Goal: Information Seeking & Learning: Understand process/instructions

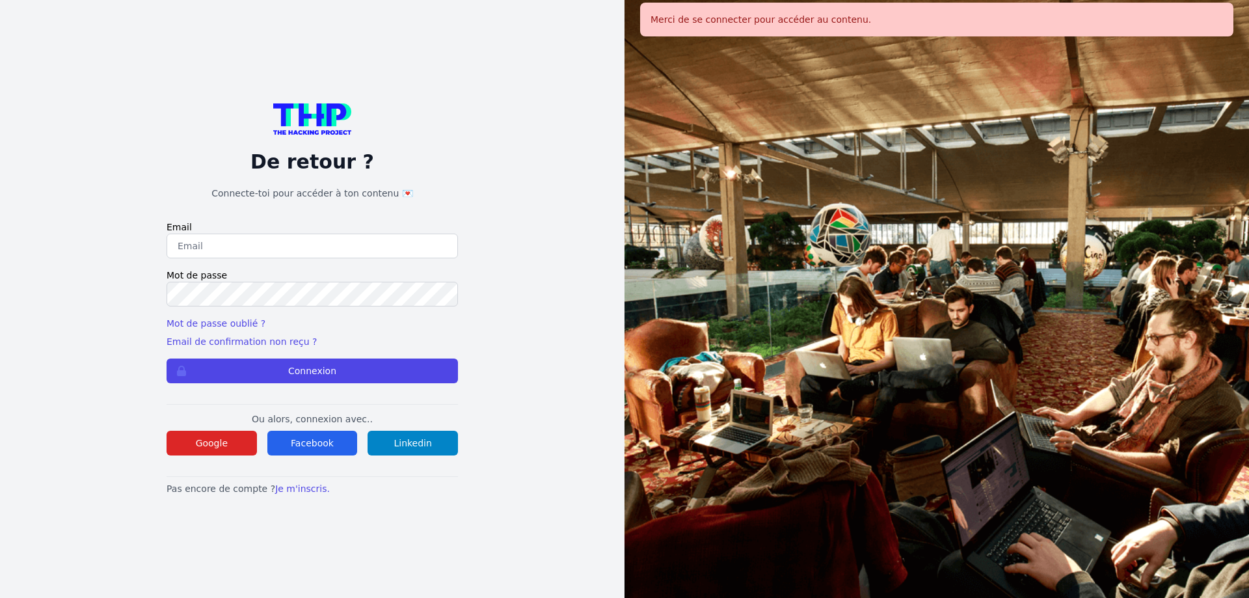
click at [211, 245] on input "email" at bounding box center [311, 245] width 291 height 25
type input "[PERSON_NAME][EMAIL_ADDRESS][PERSON_NAME][DOMAIN_NAME]"
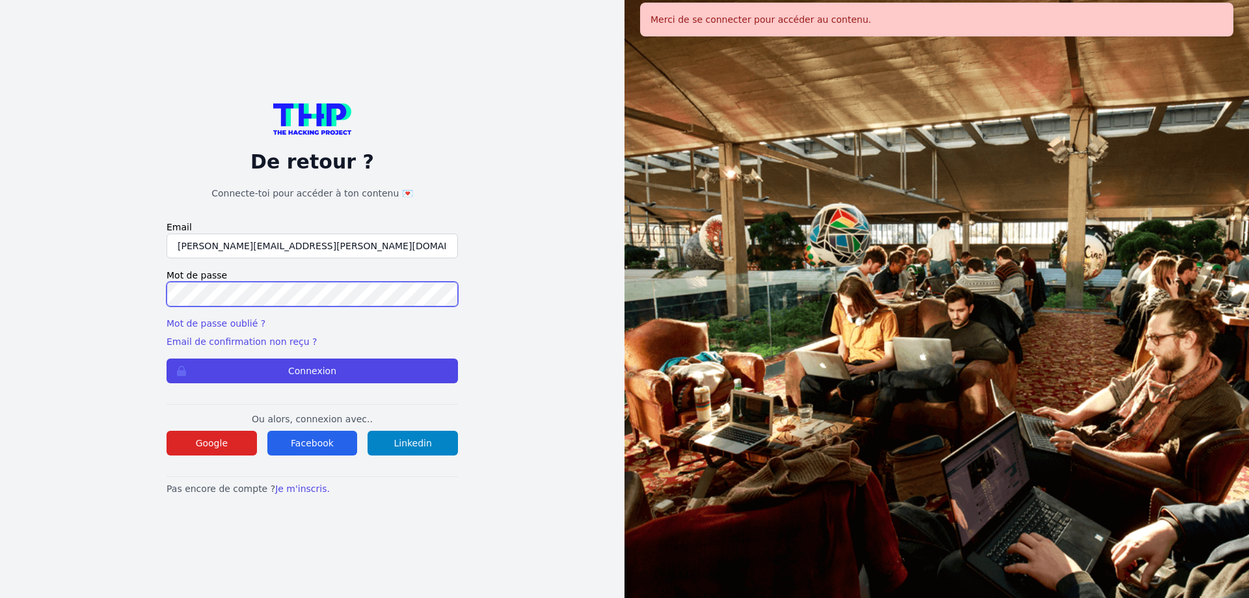
click at [166, 358] on button "Connexion" at bounding box center [311, 370] width 291 height 25
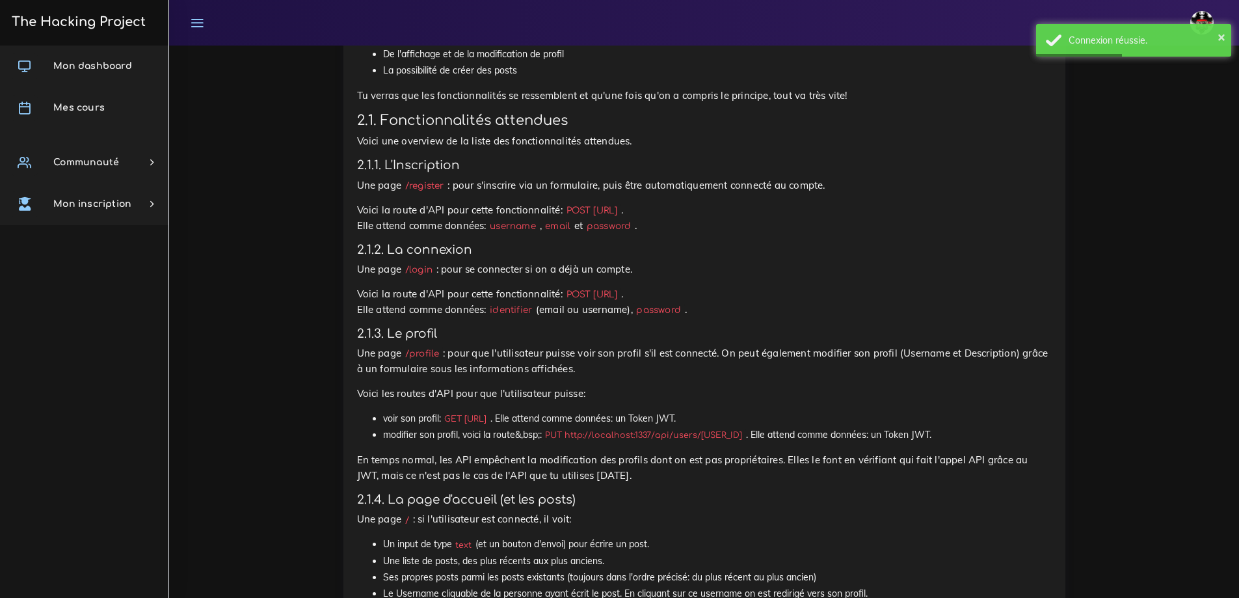
scroll to position [585, 0]
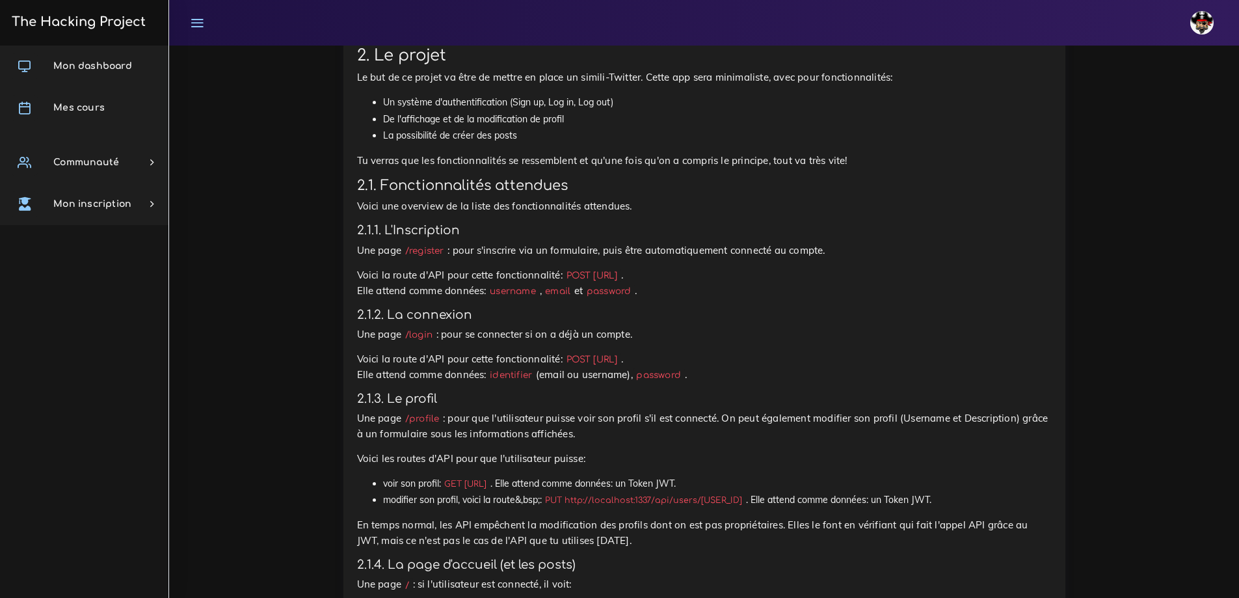
drag, startPoint x: 596, startPoint y: 258, endPoint x: 802, endPoint y: 259, distance: 206.8
click at [621, 269] on code "POST [URL]" at bounding box center [592, 276] width 59 height 14
copy code "[URL]"
drag, startPoint x: 853, startPoint y: 223, endPoint x: 844, endPoint y: 222, distance: 9.1
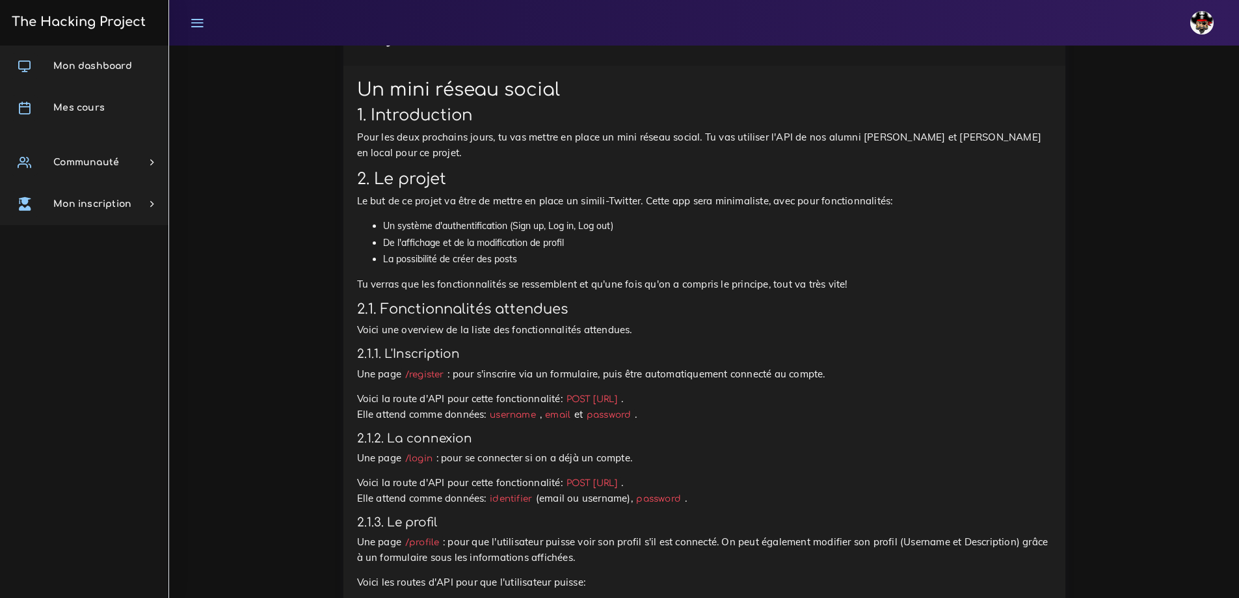
scroll to position [520, 0]
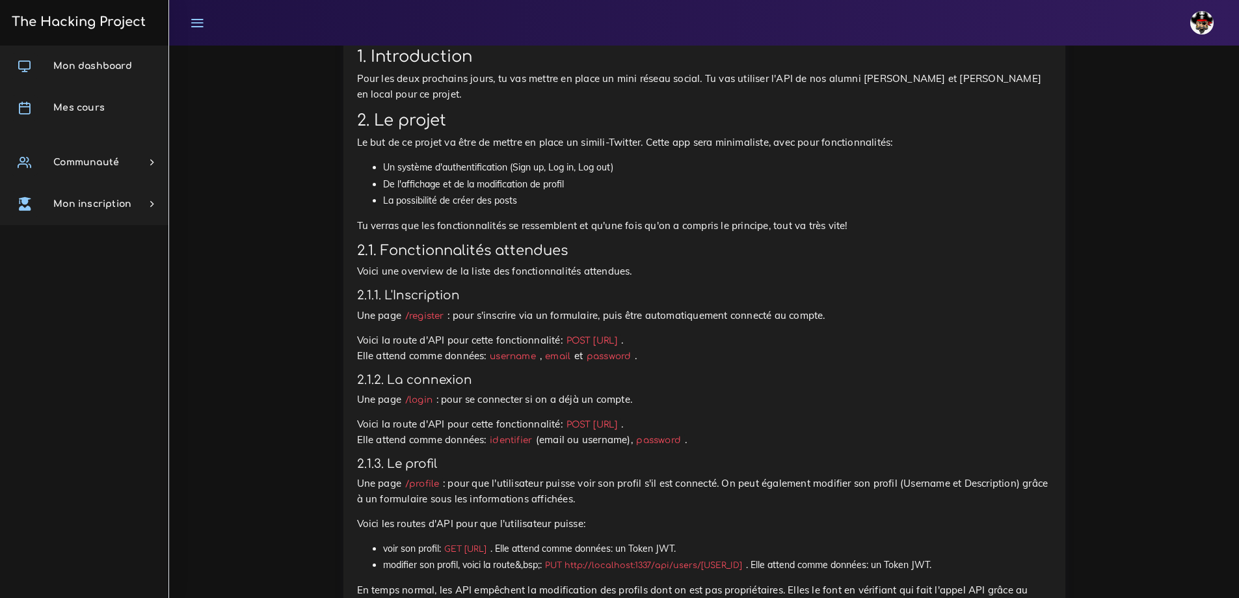
drag, startPoint x: 597, startPoint y: 324, endPoint x: 802, endPoint y: 319, distance: 204.9
click at [621, 334] on code "POST [URL]" at bounding box center [592, 341] width 59 height 14
copy code "[URL]"
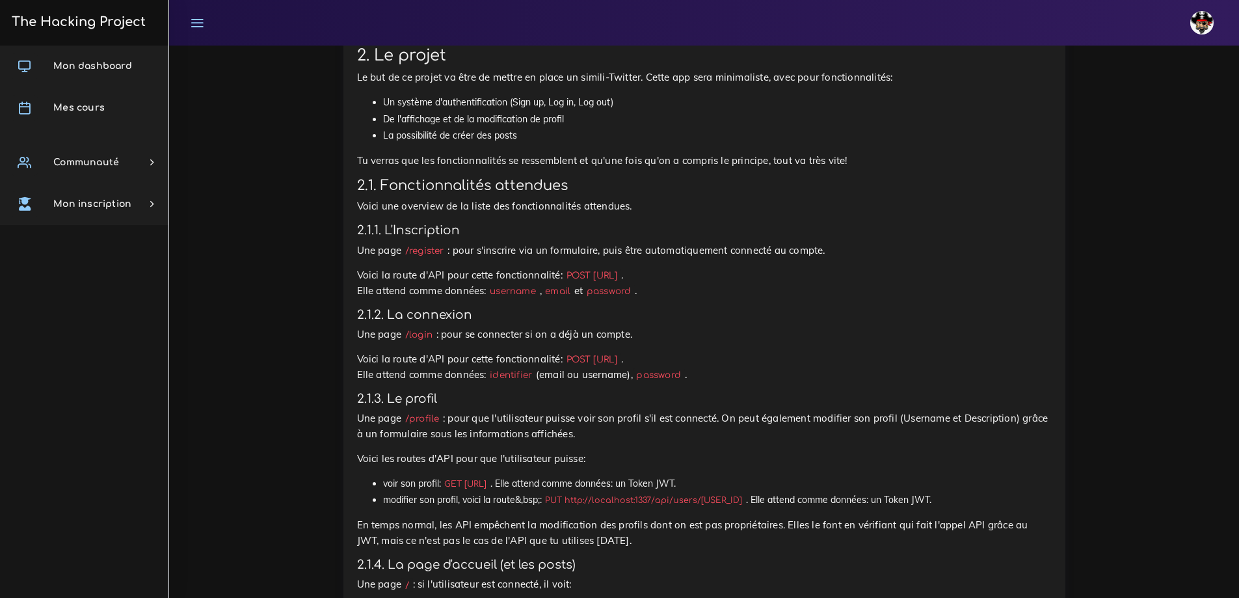
scroll to position [650, 0]
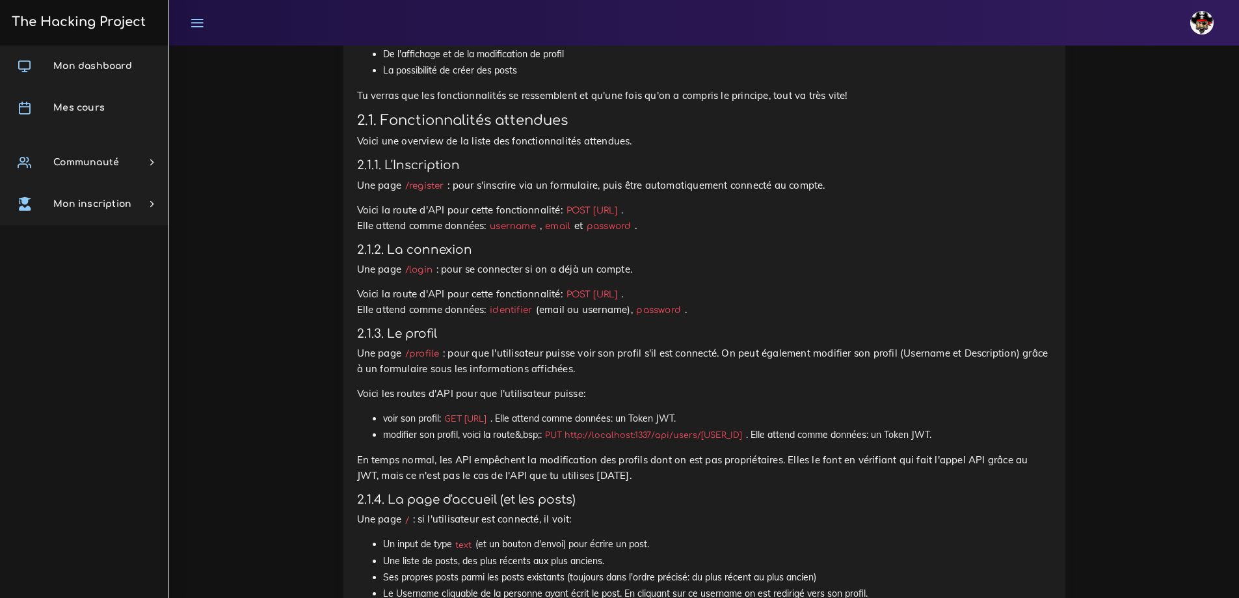
drag, startPoint x: 596, startPoint y: 282, endPoint x: 762, endPoint y: 278, distance: 165.9
click at [621, 287] on code "POST [URL]" at bounding box center [592, 294] width 59 height 14
copy code "[URL]"
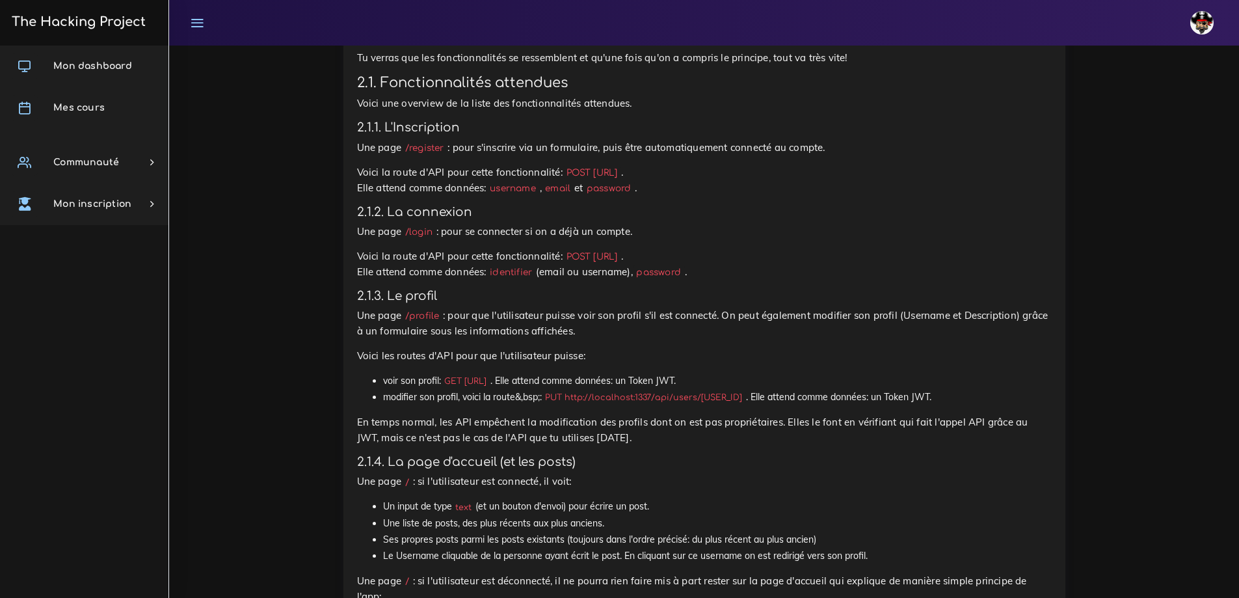
scroll to position [715, 0]
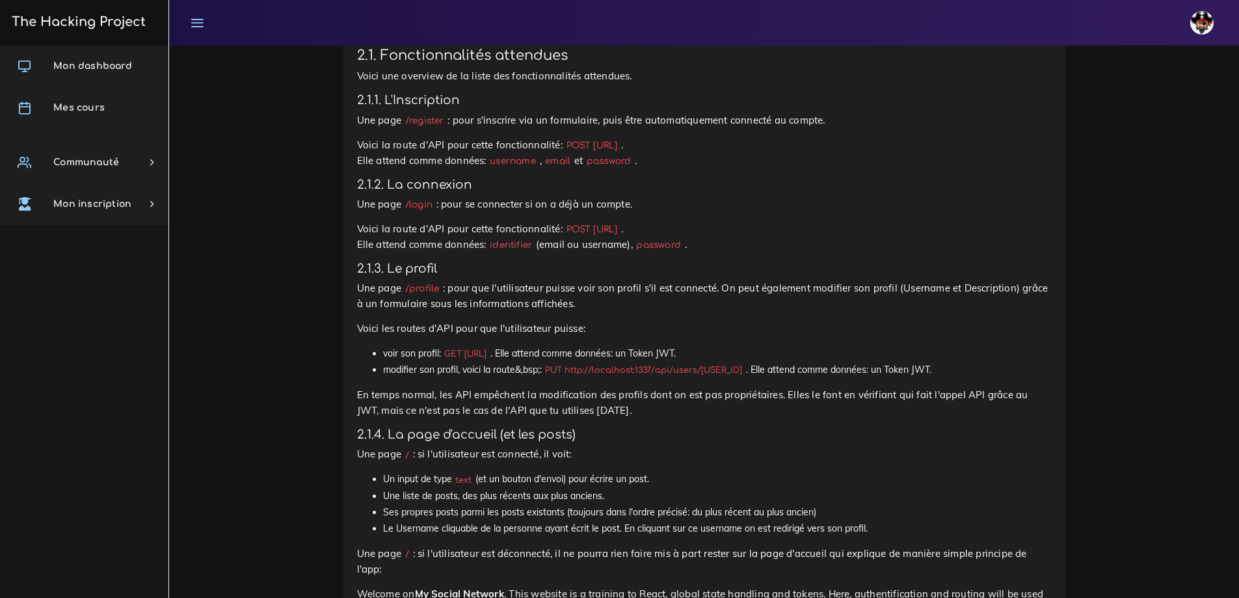
drag, startPoint x: 451, startPoint y: 335, endPoint x: 609, endPoint y: 339, distance: 158.7
click at [490, 347] on code "GET [URL]" at bounding box center [465, 353] width 49 height 13
drag, startPoint x: 581, startPoint y: 339, endPoint x: 564, endPoint y: 338, distance: 17.6
click at [490, 347] on code "GET [URL]" at bounding box center [465, 353] width 49 height 13
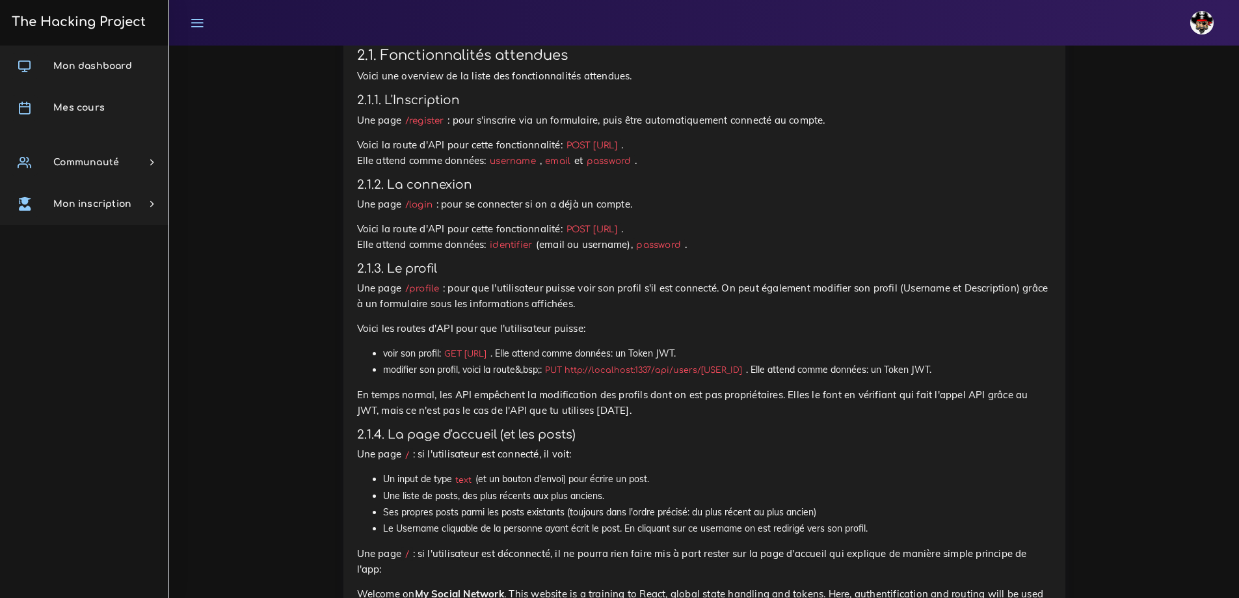
drag, startPoint x: 468, startPoint y: 341, endPoint x: 615, endPoint y: 332, distance: 146.6
click at [490, 347] on code "GET [URL]" at bounding box center [465, 353] width 49 height 13
copy code "[URL]"
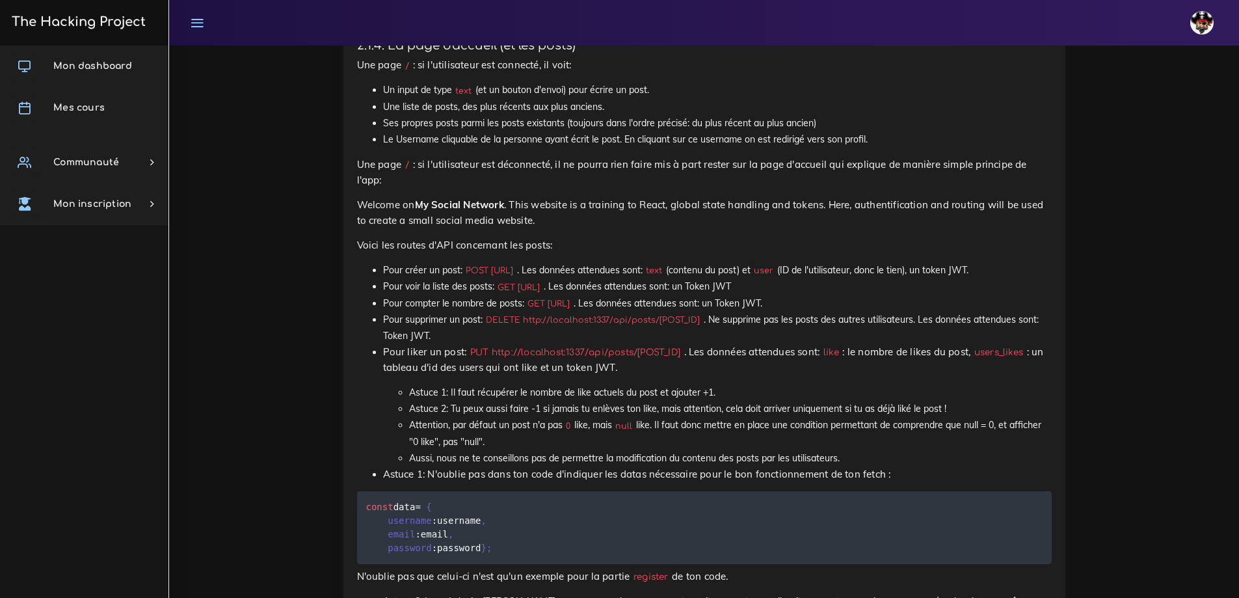
scroll to position [1106, 0]
drag, startPoint x: 493, startPoint y: 253, endPoint x: 622, endPoint y: 250, distance: 129.5
click at [517, 263] on code "POST [URL]" at bounding box center [489, 269] width 55 height 13
copy code "[URL]"
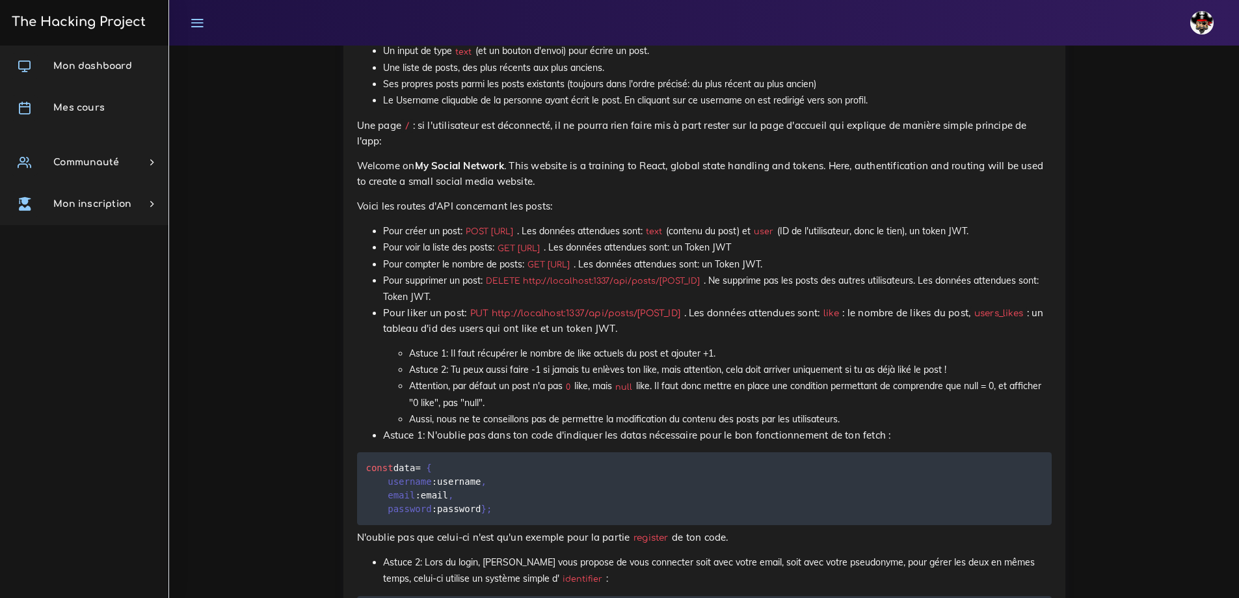
scroll to position [1171, 0]
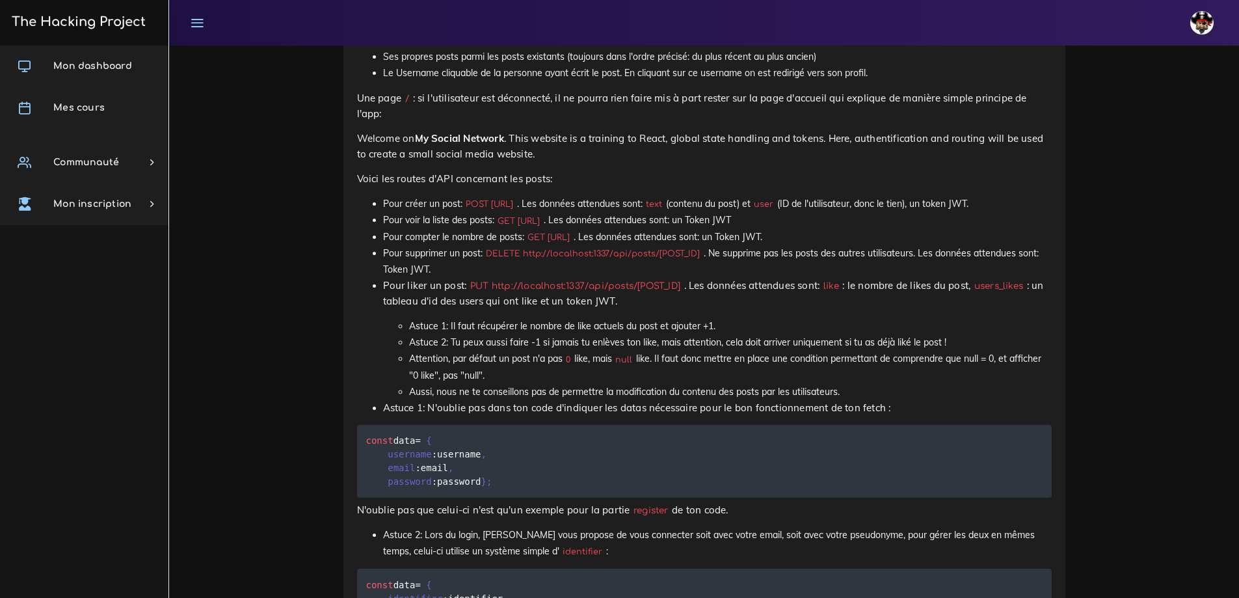
click at [409, 454] on span "username" at bounding box center [410, 454] width 44 height 10
copy span "username"
click at [777, 198] on code "user" at bounding box center [763, 204] width 27 height 13
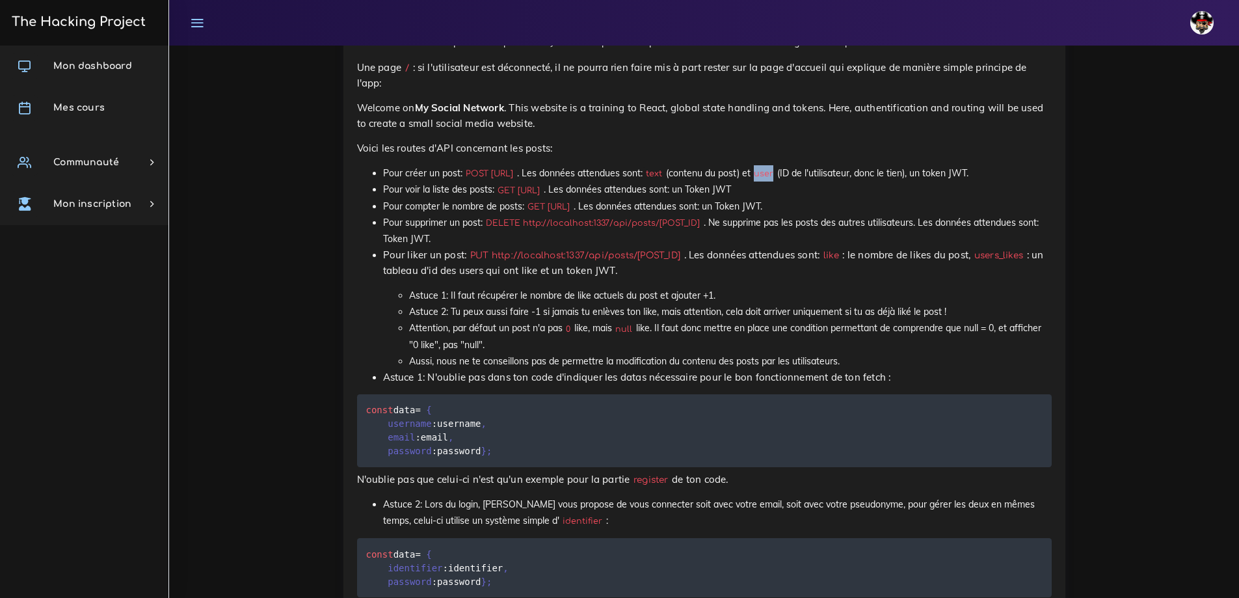
scroll to position [1236, 0]
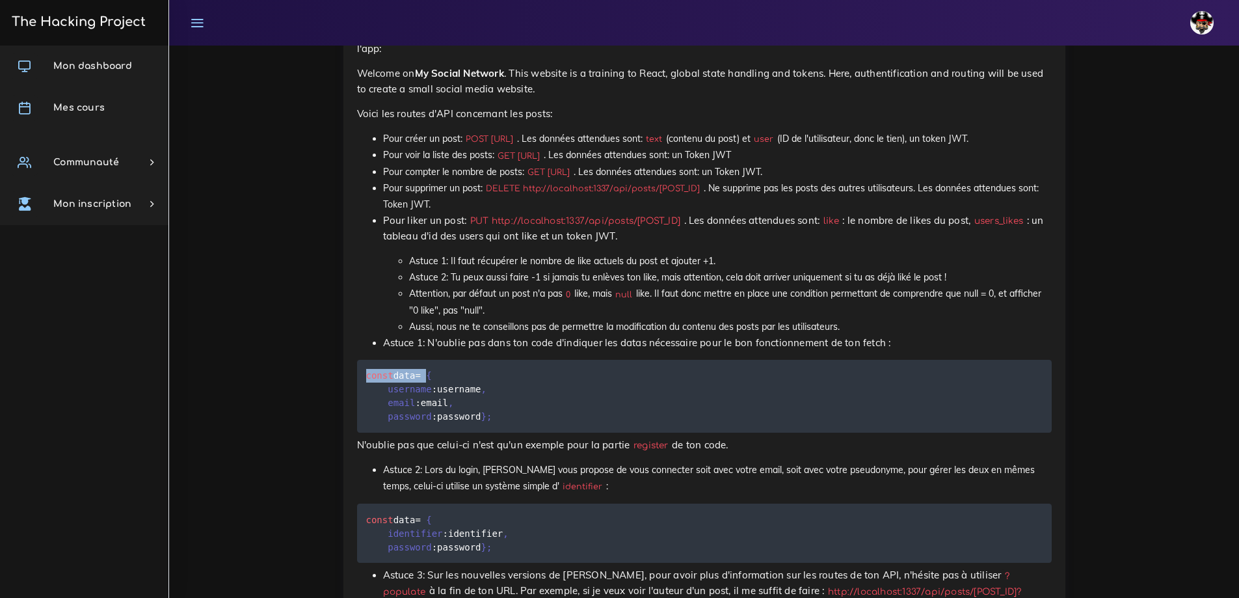
drag, startPoint x: 430, startPoint y: 374, endPoint x: 375, endPoint y: 349, distance: 60.5
click at [365, 373] on pre "const data = { username : username , email : email , password : password } ;" at bounding box center [704, 396] width 695 height 73
copy code "const data ="
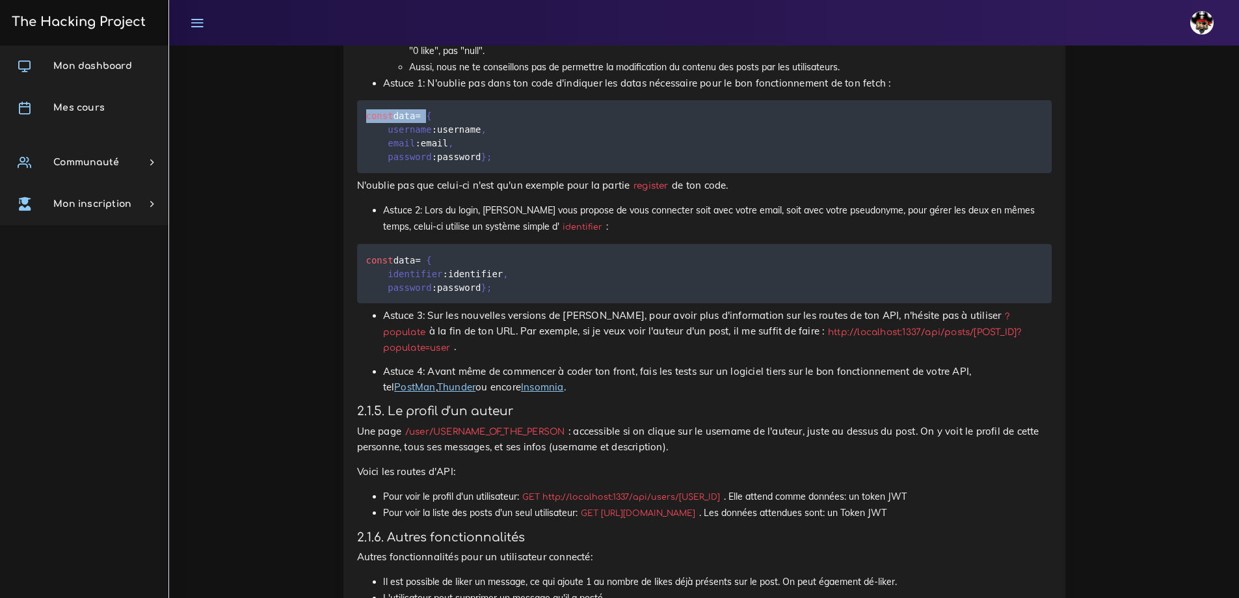
scroll to position [1496, 0]
